Goal: Find contact information: Find contact information

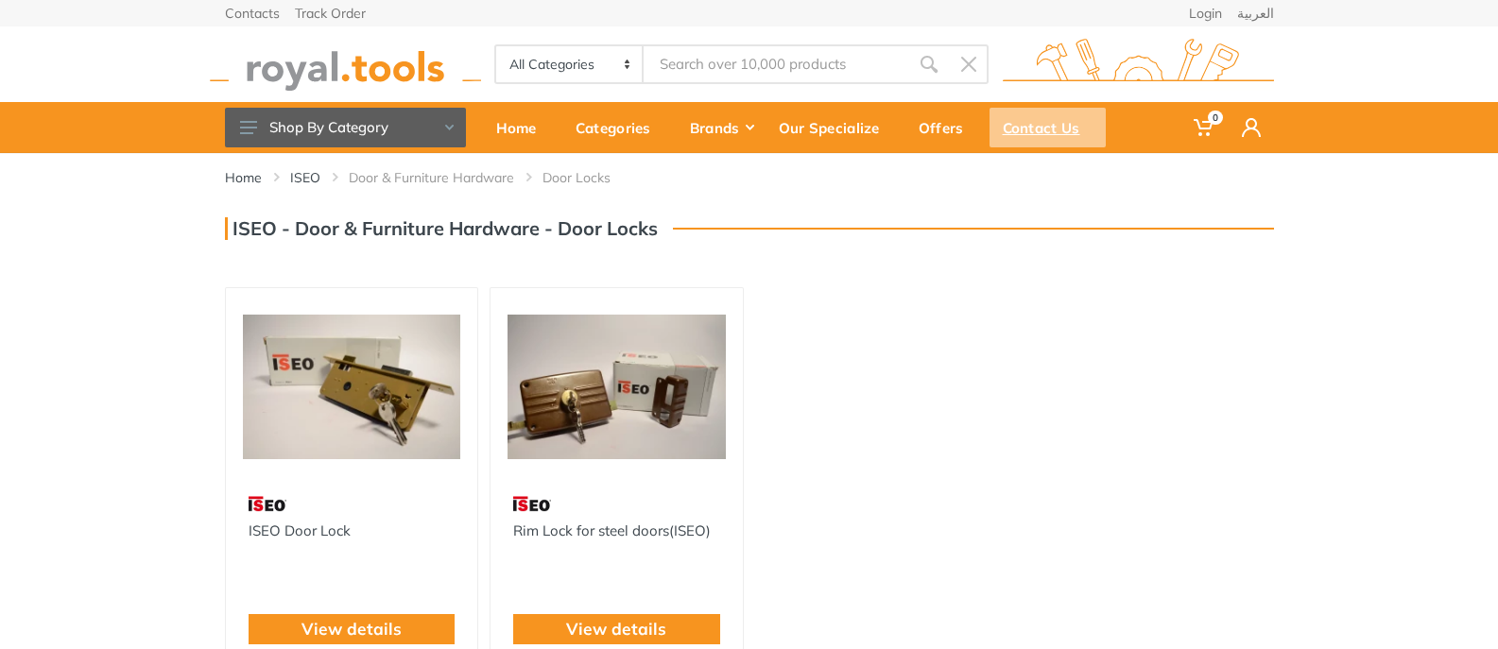
click at [1025, 122] on div "Contact Us" at bounding box center [1047, 128] width 116 height 40
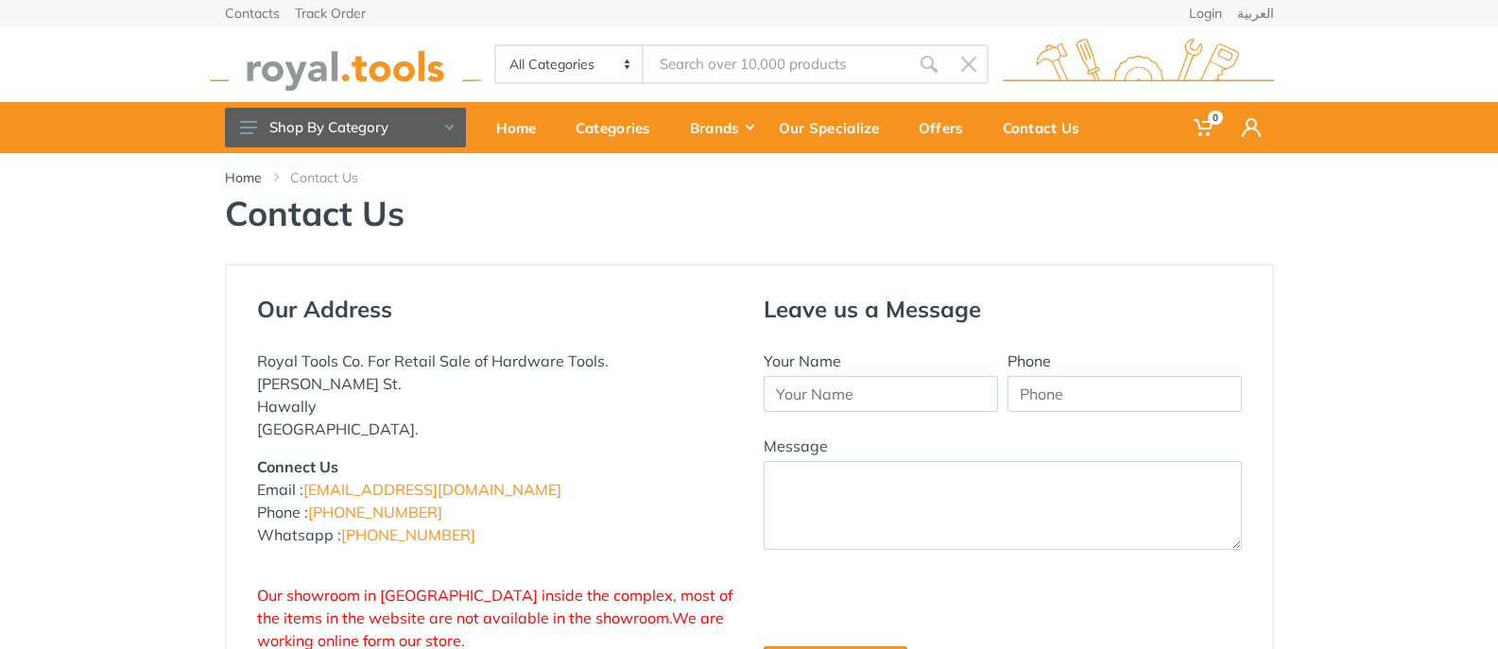
drag, startPoint x: 1511, startPoint y: 141, endPoint x: 1496, endPoint y: 211, distance: 71.5
click at [1497, 214] on html "0" at bounding box center [749, 324] width 1498 height 649
drag, startPoint x: 1495, startPoint y: 205, endPoint x: 1401, endPoint y: 297, distance: 131.0
click at [1497, 257] on html "0" at bounding box center [749, 324] width 1498 height 649
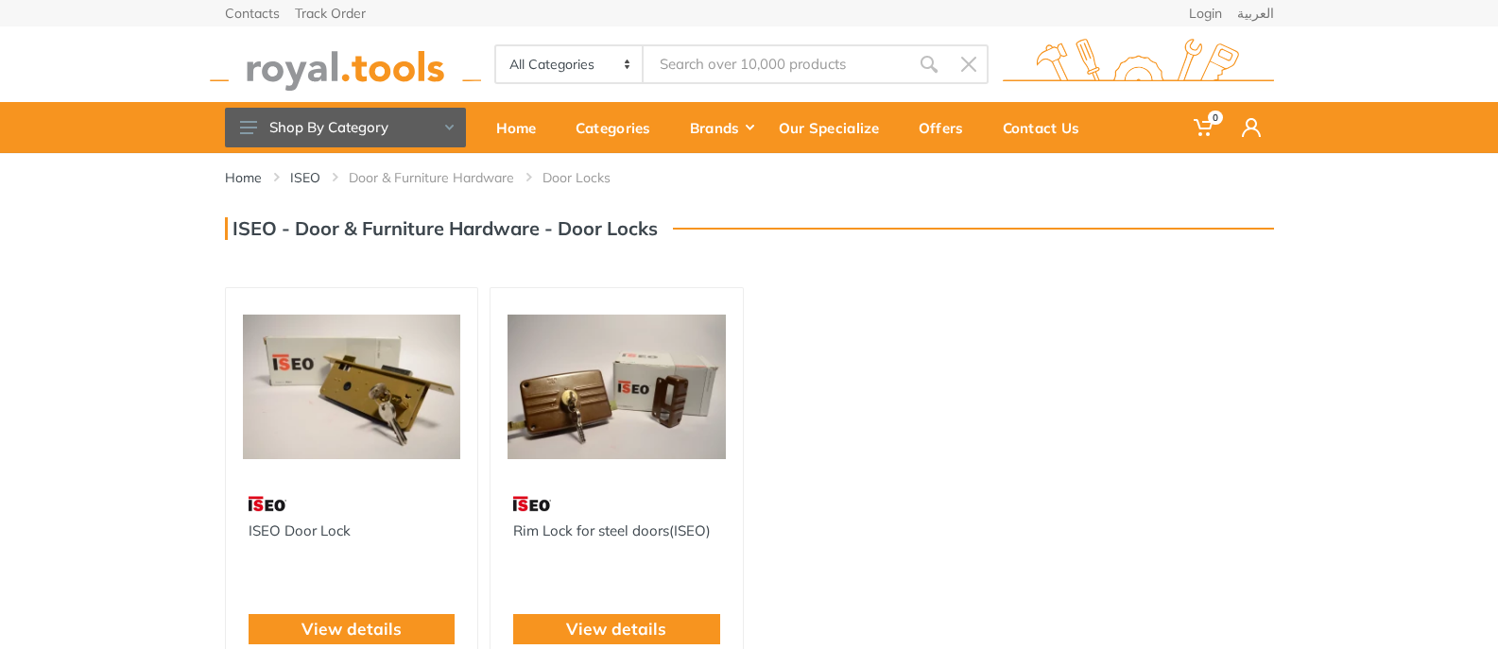
click at [596, 69] on select "All Categories Power tools Cordless Tools Hand Tools Power Tools Accessories Ga…" at bounding box center [570, 64] width 148 height 36
click at [945, 122] on div "Offers" at bounding box center [947, 128] width 84 height 40
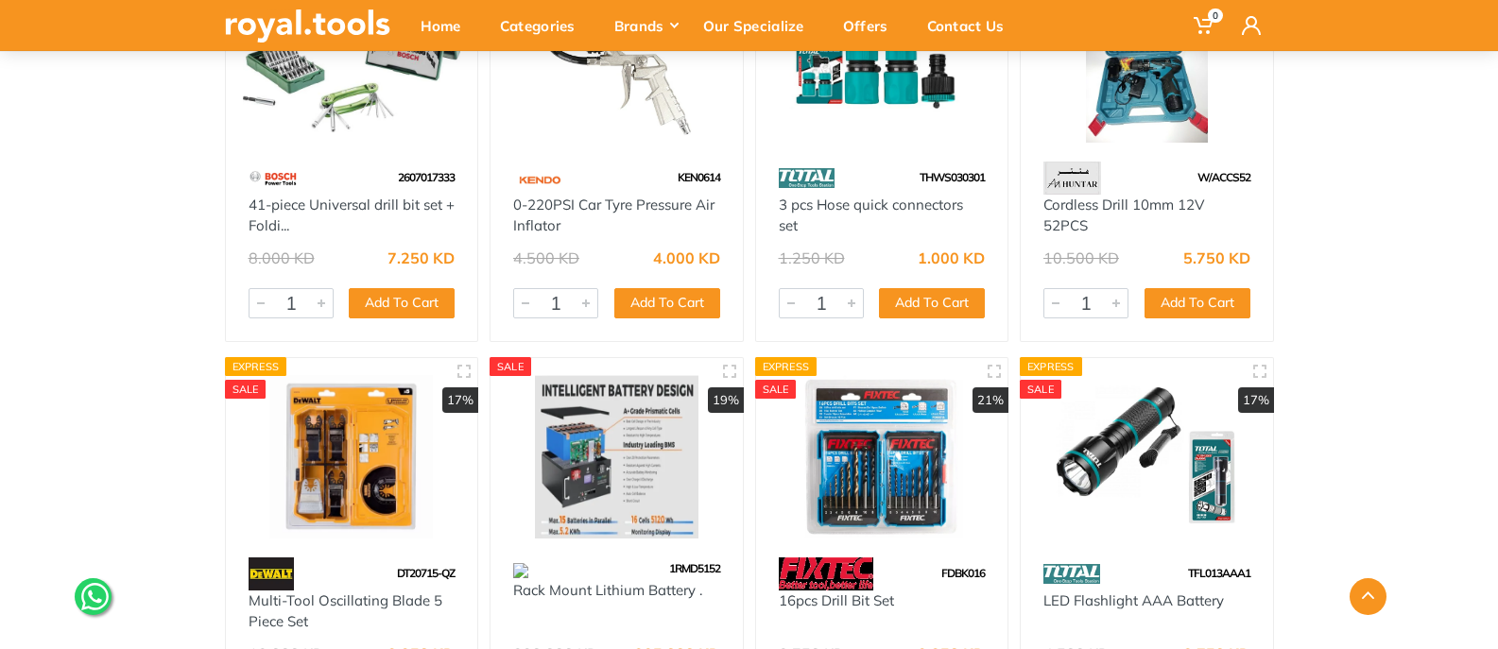
scroll to position [11815, 0]
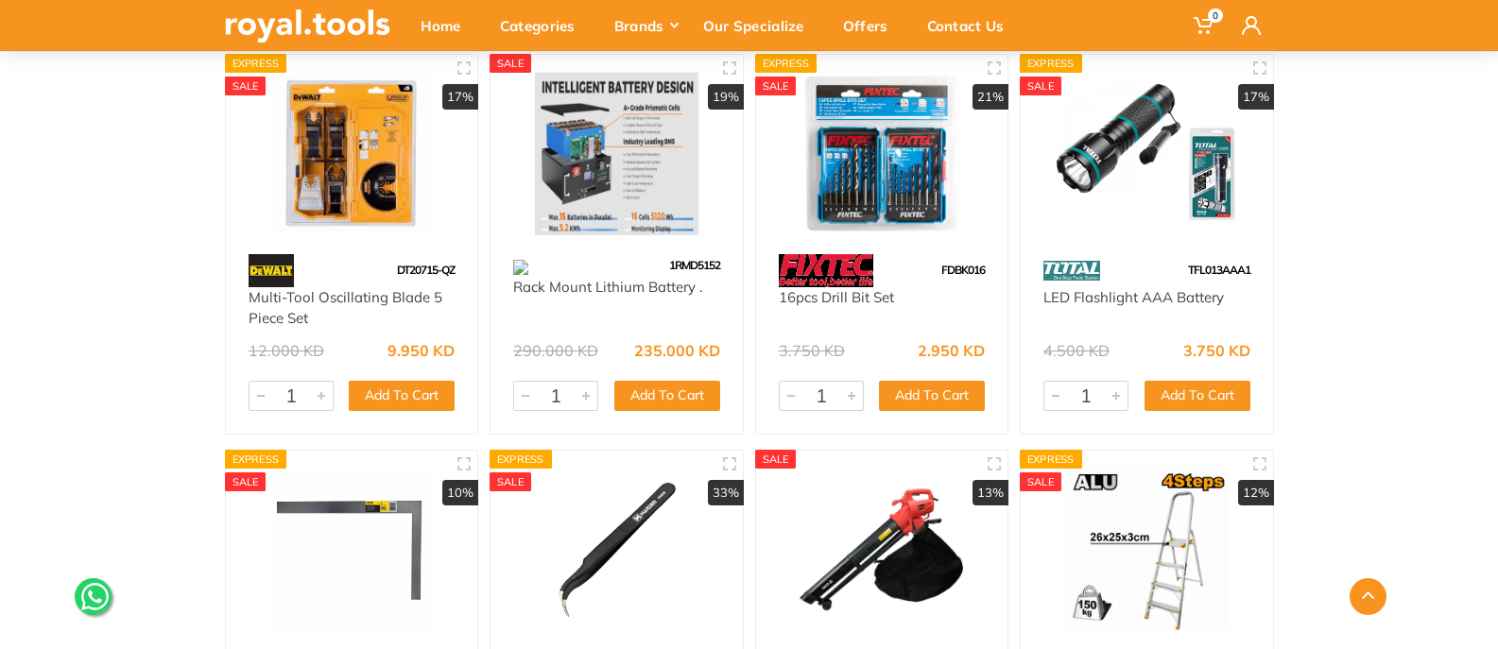
drag, startPoint x: 1503, startPoint y: 72, endPoint x: 1492, endPoint y: 209, distance: 137.5
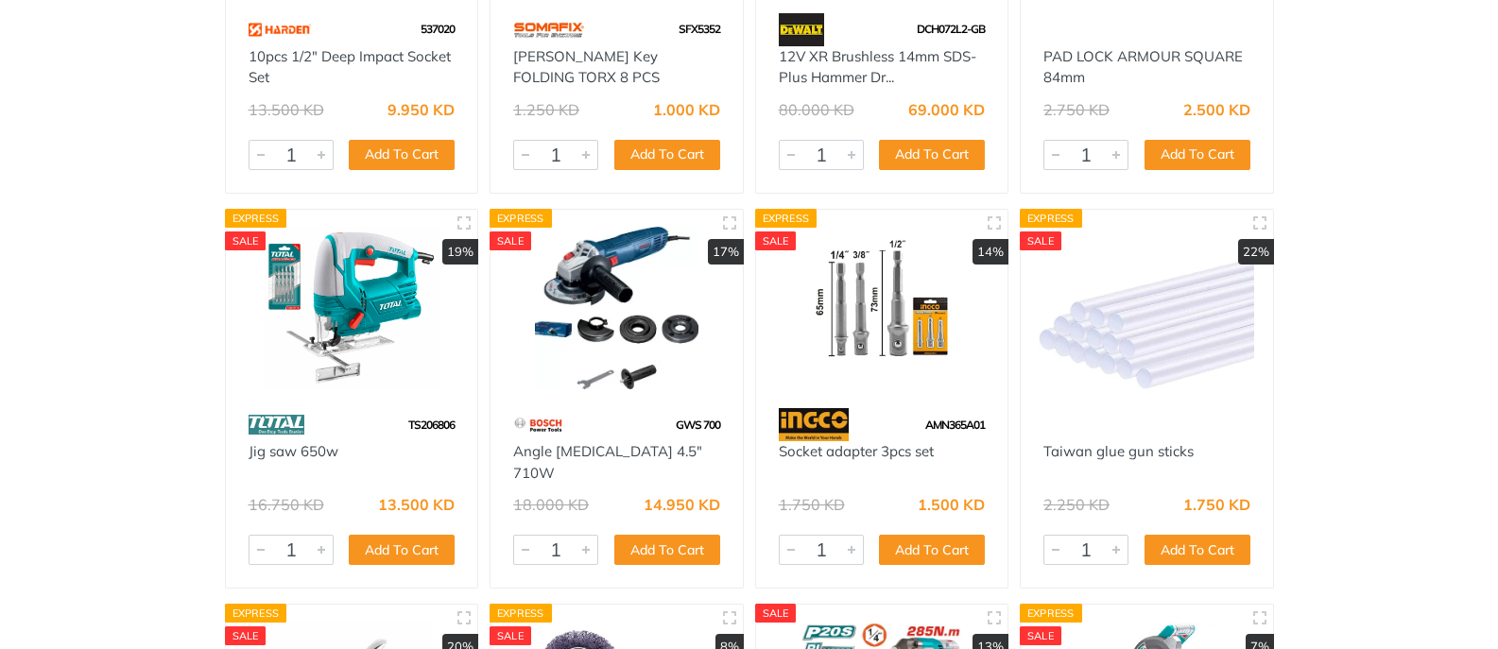
scroll to position [0, 0]
